Goal: Find specific page/section: Find specific page/section

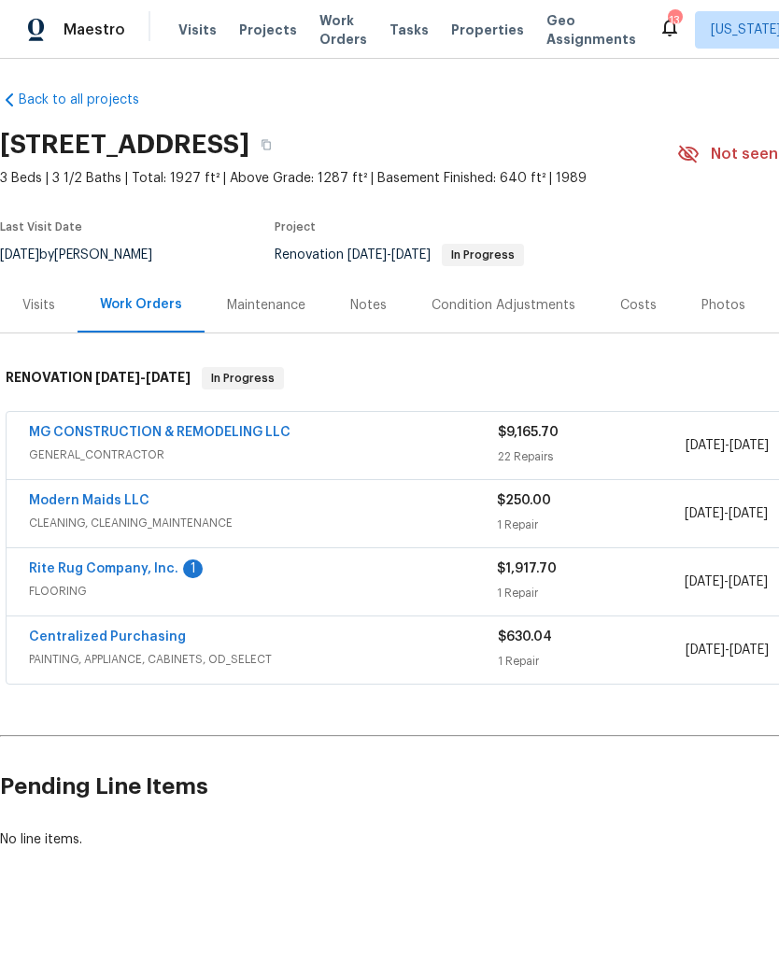
scroll to position [5, 0]
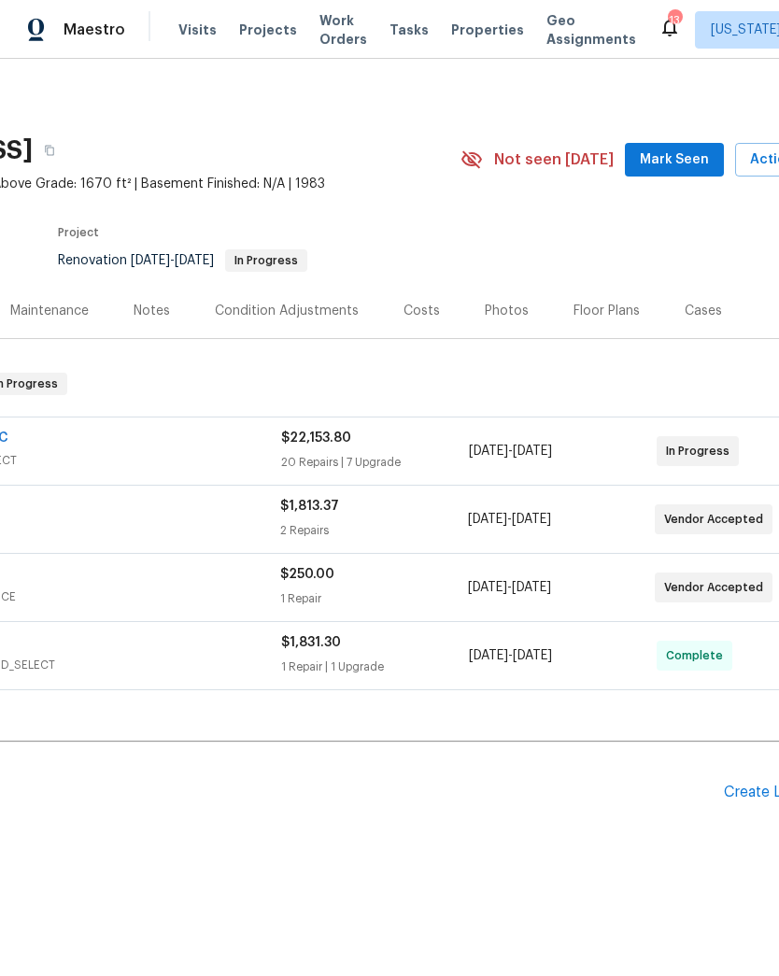
scroll to position [0, 35]
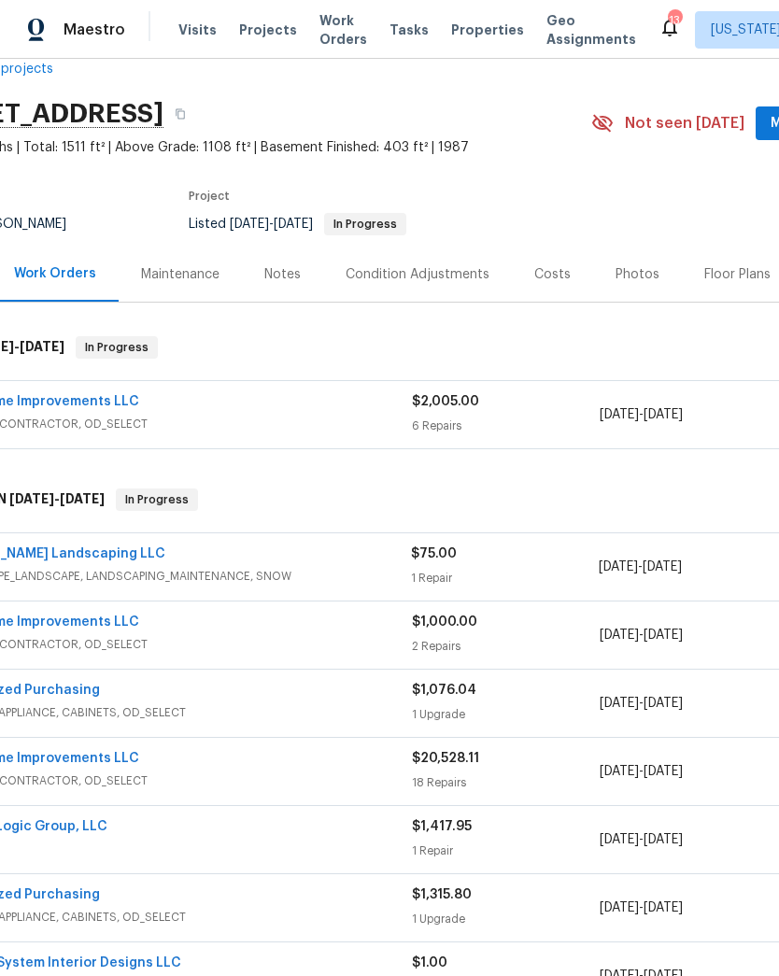
scroll to position [37, 74]
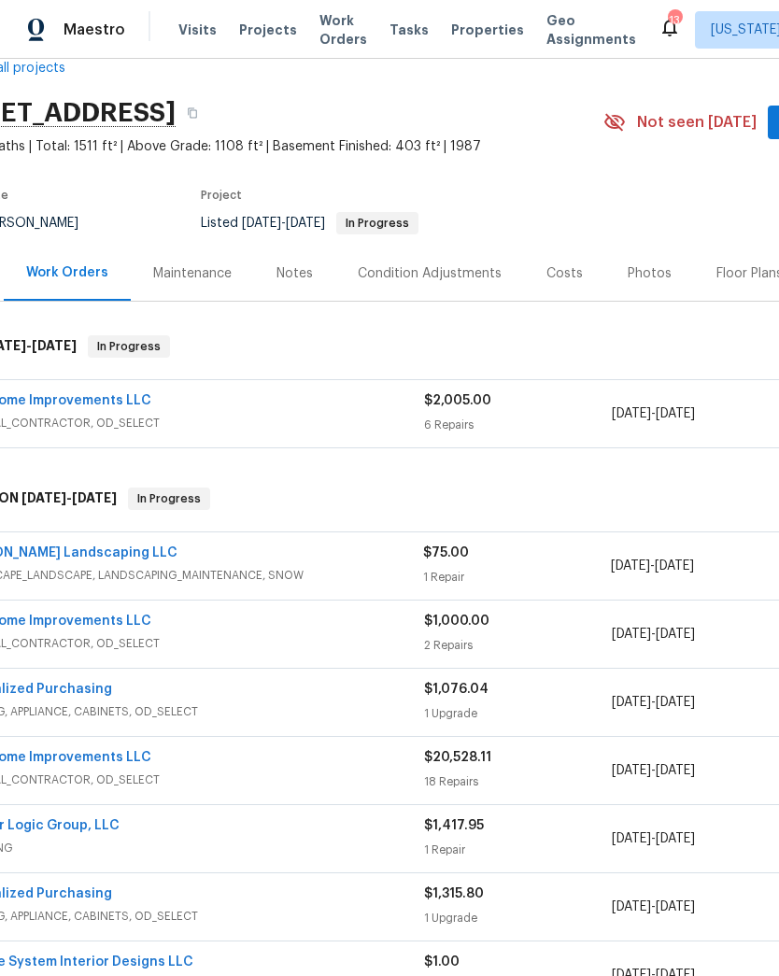
click at [366, 410] on div "C&W Home Improvements LLC" at bounding box center [189, 402] width 469 height 22
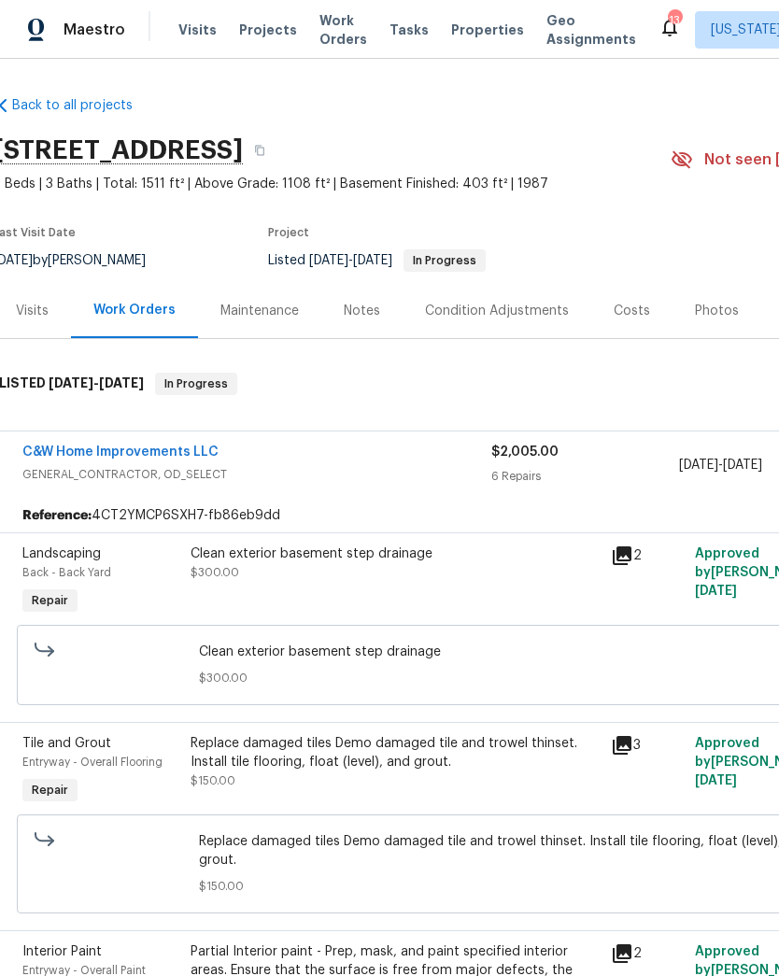
scroll to position [0, 7]
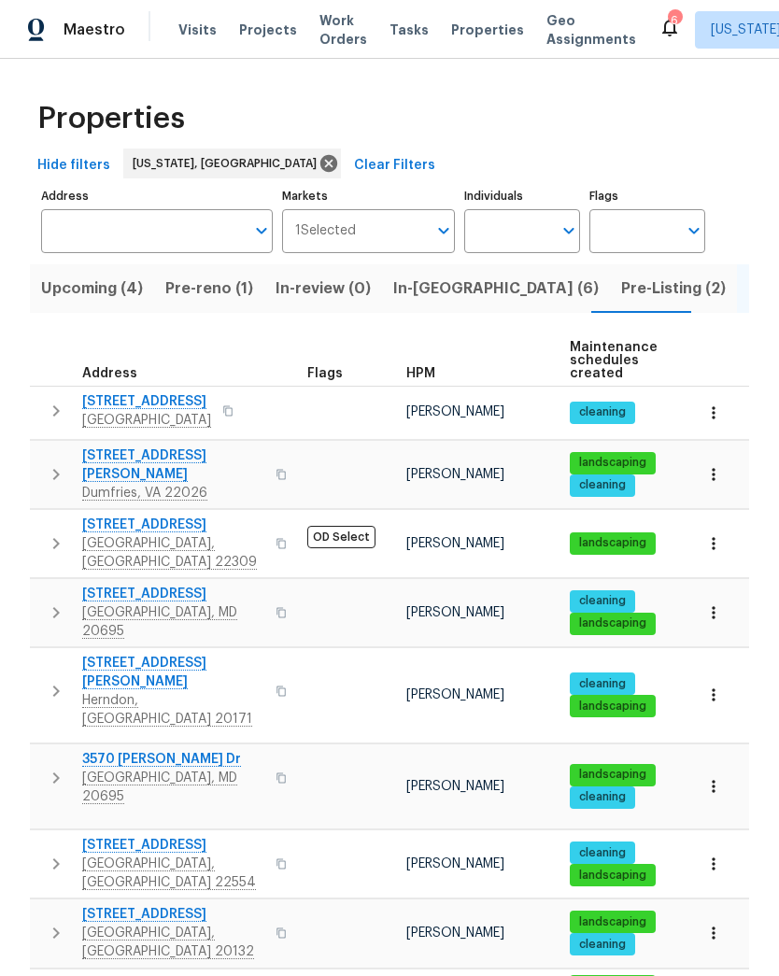
click at [212, 288] on span "Pre-reno (1)" at bounding box center [209, 288] width 88 height 26
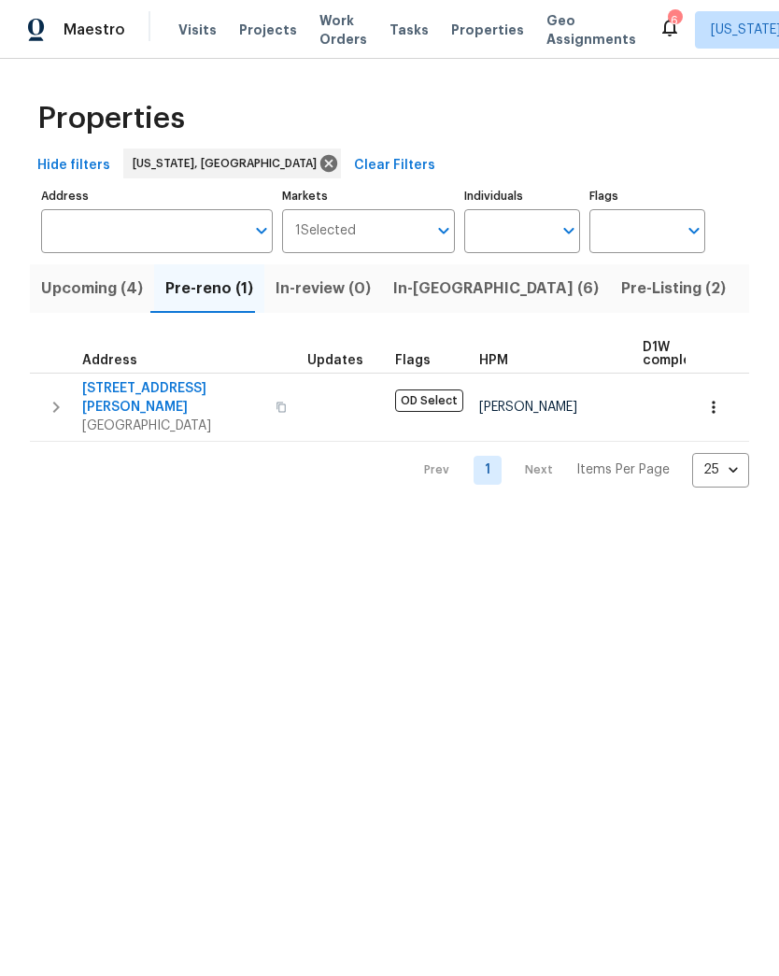
click at [334, 290] on span "In-review (0)" at bounding box center [322, 288] width 95 height 26
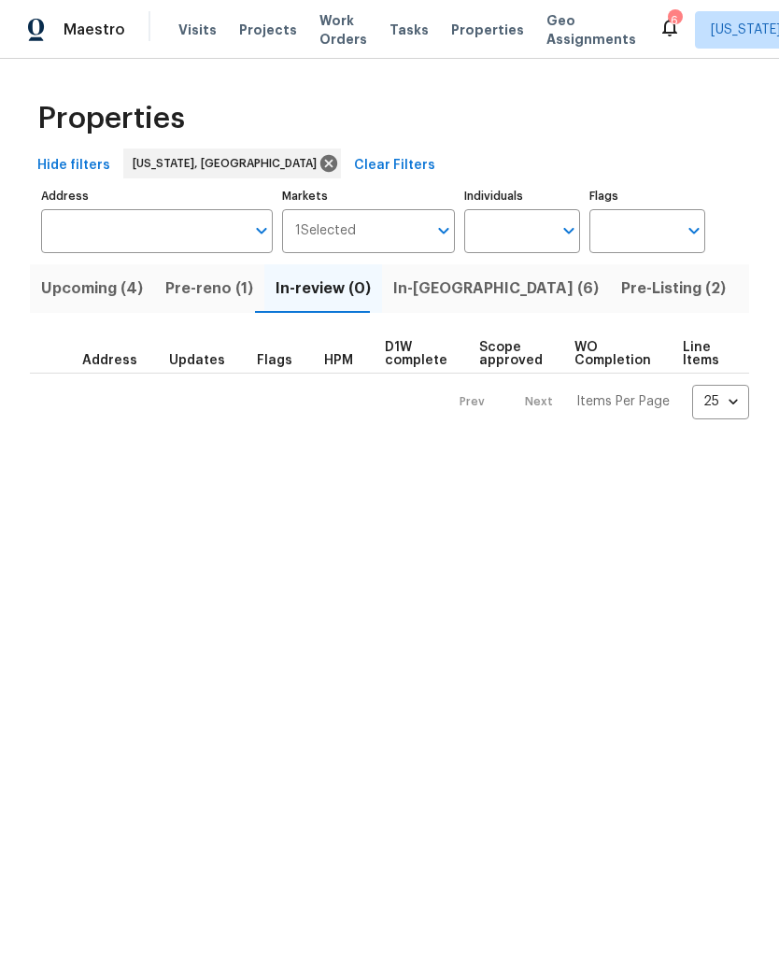
click at [417, 296] on span "In-[GEOGRAPHIC_DATA] (6)" at bounding box center [495, 288] width 205 height 26
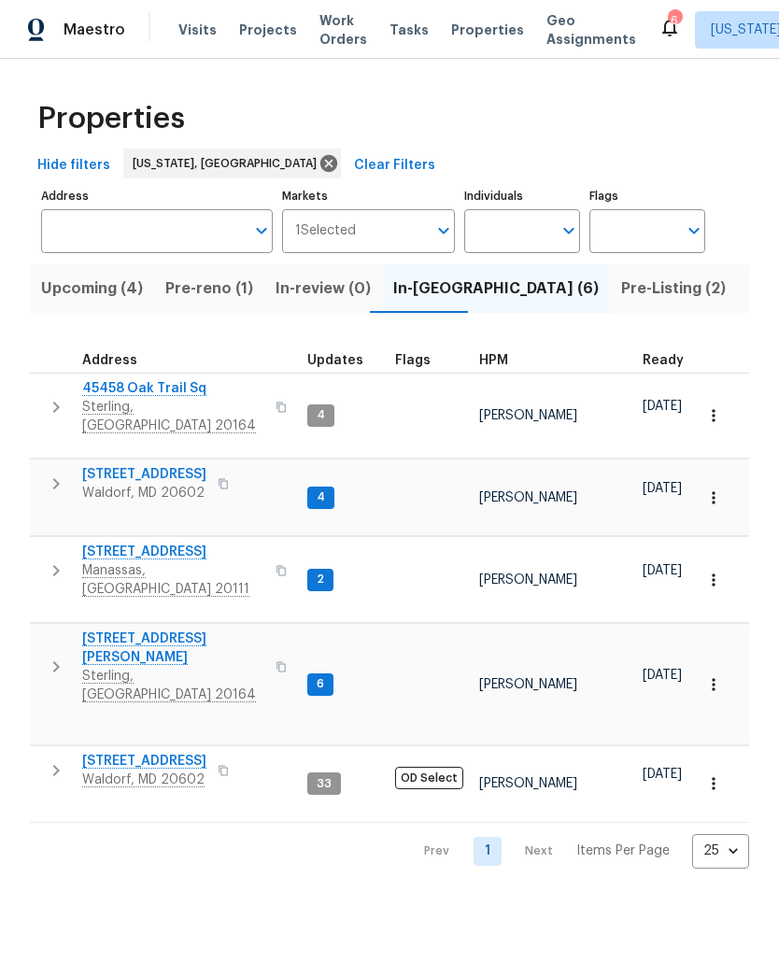
click at [621, 291] on span "Pre-Listing (2)" at bounding box center [673, 288] width 105 height 26
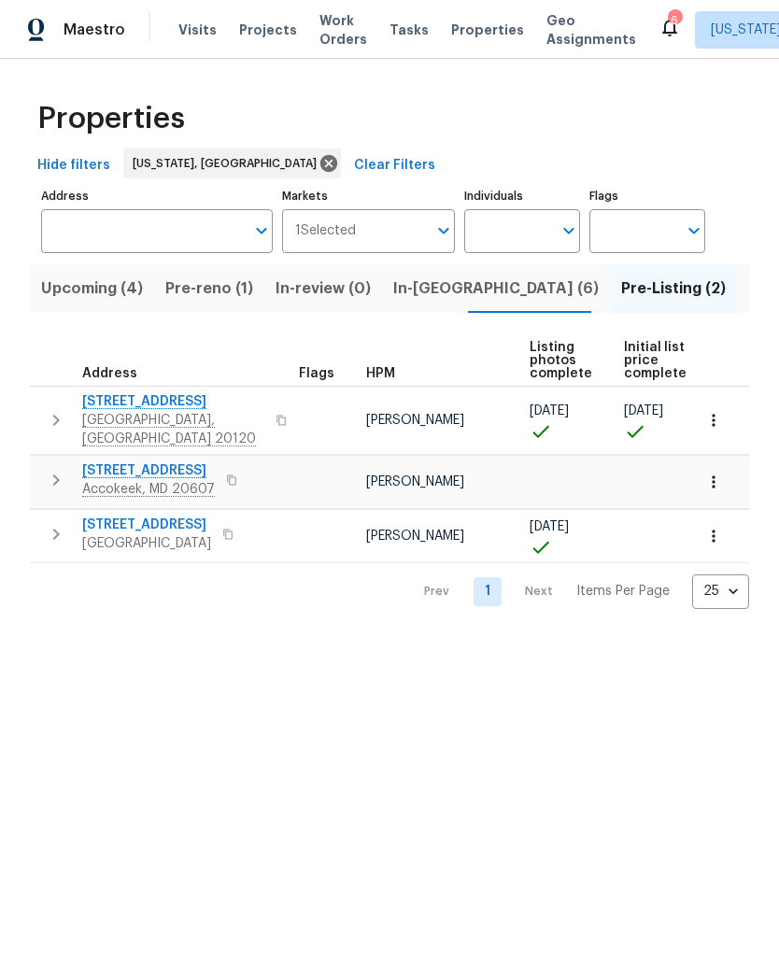
scroll to position [0, 11]
click at [406, 293] on span "In-[GEOGRAPHIC_DATA] (6)" at bounding box center [495, 288] width 205 height 26
